Goal: Information Seeking & Learning: Learn about a topic

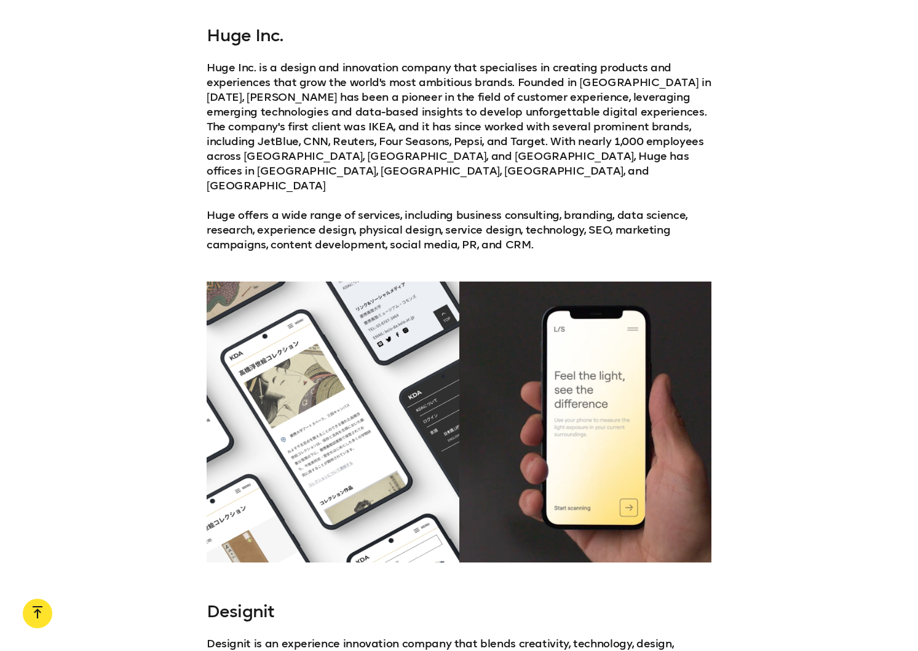
scroll to position [1316, 0]
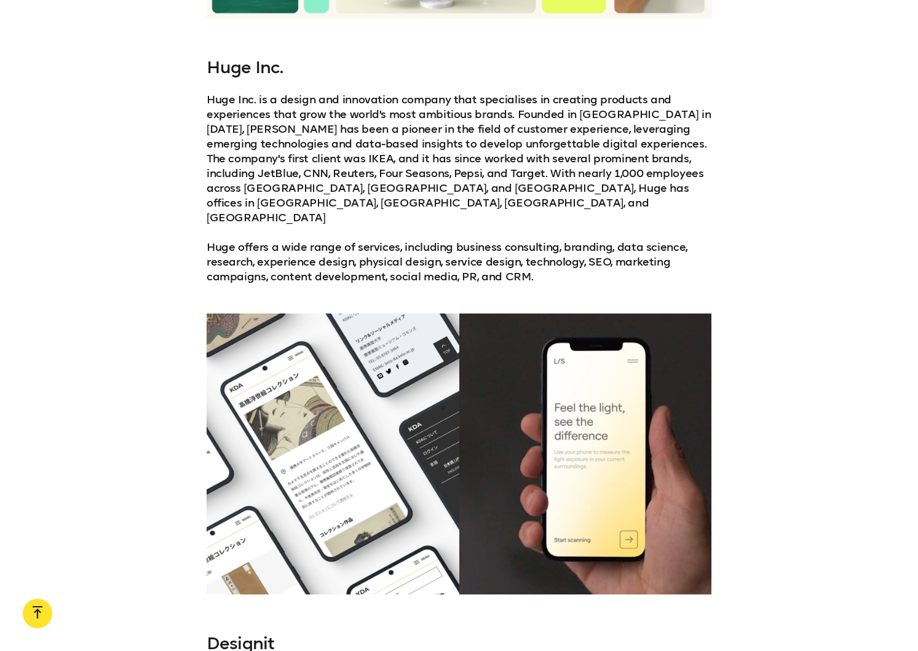
click at [244, 58] on h3 "Huge Inc." at bounding box center [459, 68] width 505 height 20
copy h3 "Huge"
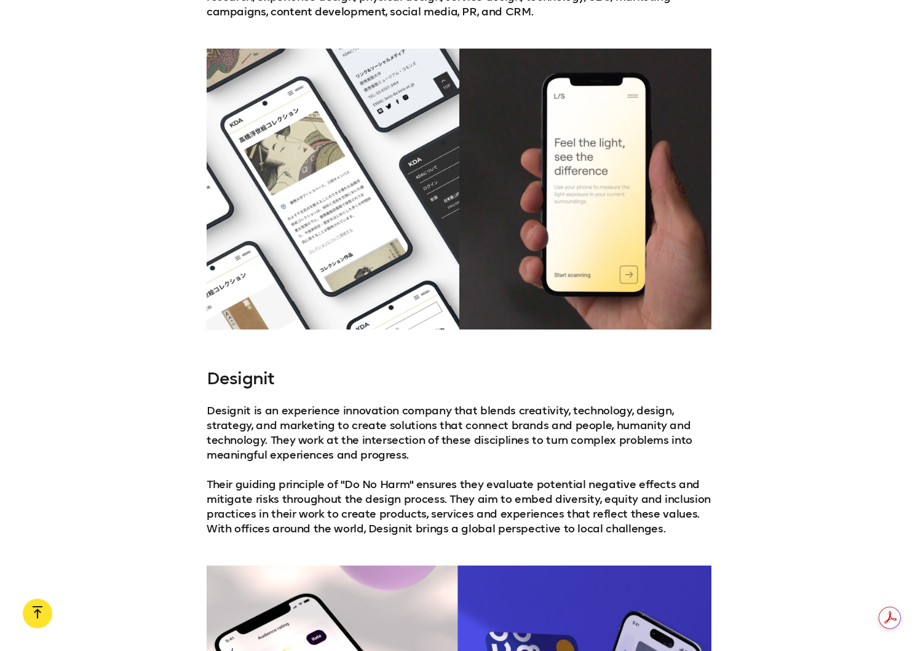
scroll to position [1588, 0]
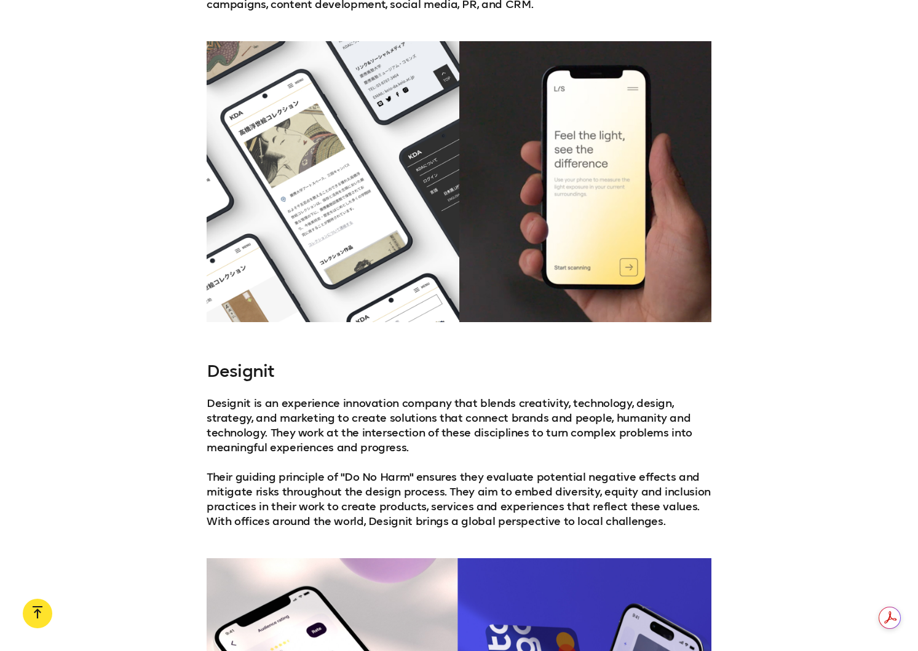
click at [240, 362] on h3 "Designit" at bounding box center [459, 372] width 505 height 20
copy h3 "Designit"
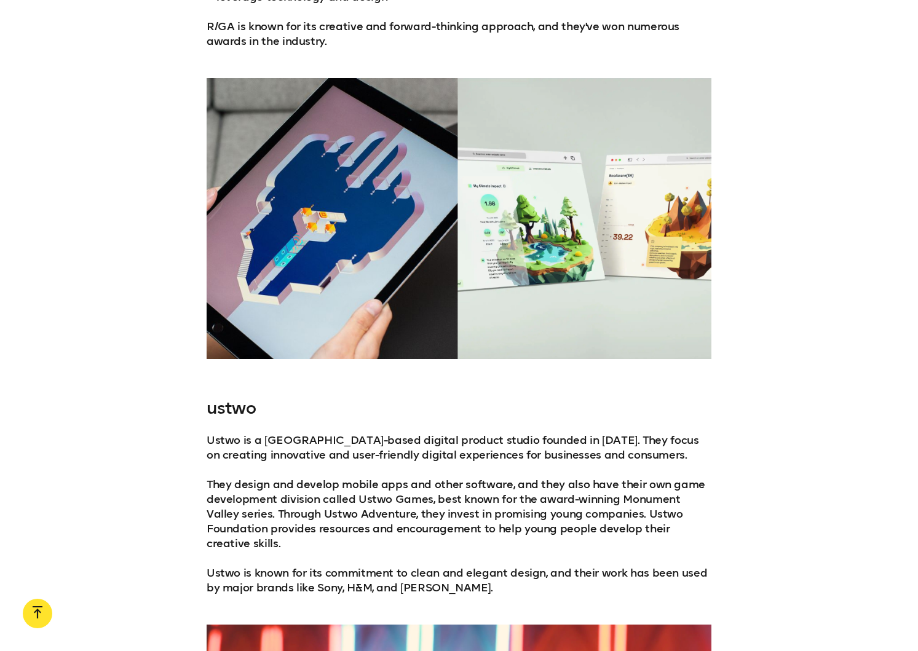
scroll to position [4064, 0]
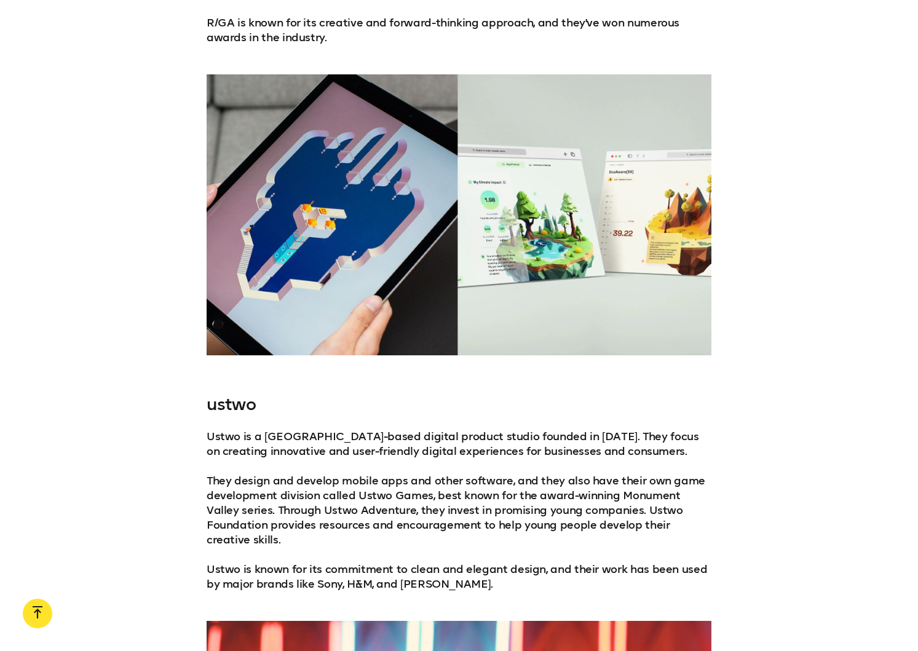
click at [235, 395] on h3 "ustwo" at bounding box center [459, 405] width 505 height 20
copy h3 "ustwo"
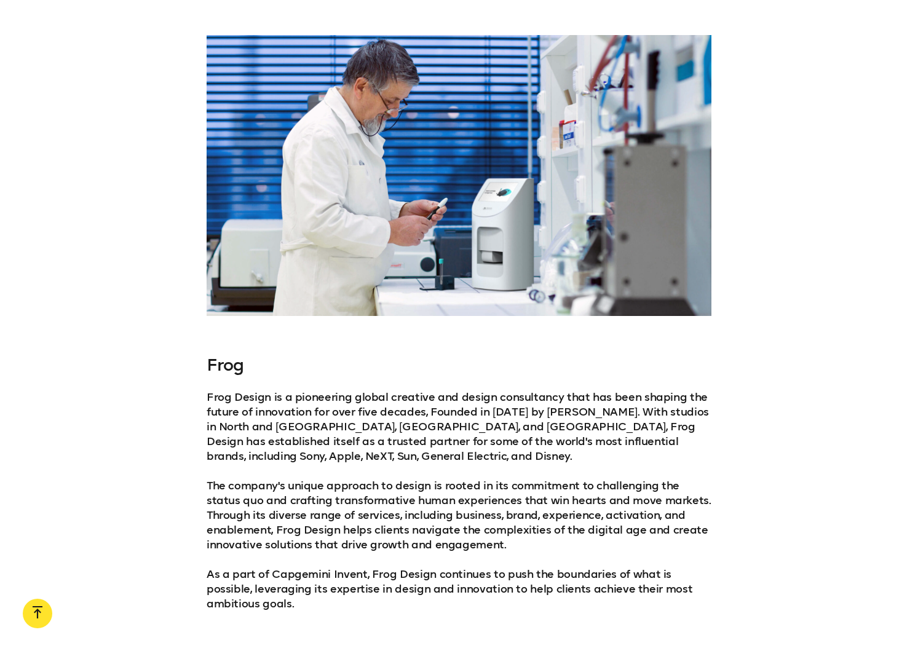
scroll to position [5496, 0]
